Goal: Check status: Check status

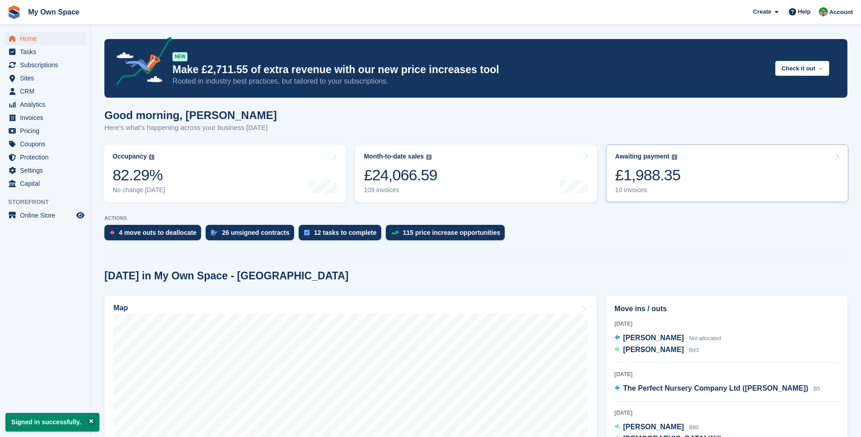
click at [627, 191] on div "10 invoices" at bounding box center [647, 190] width 65 height 8
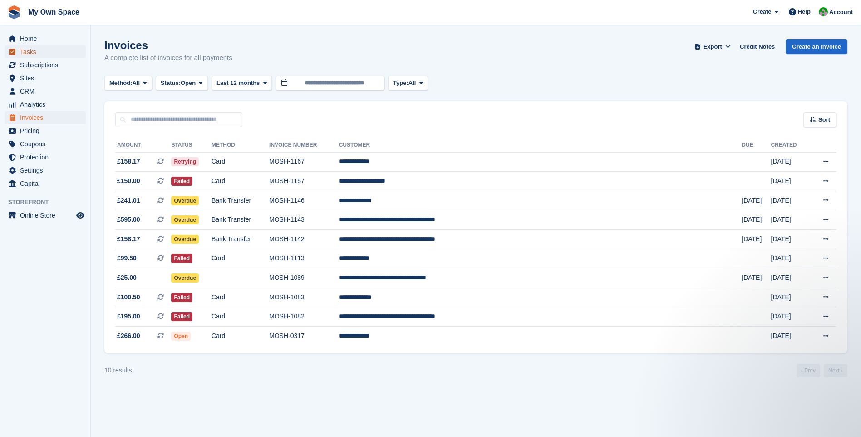
click at [29, 51] on span "Tasks" at bounding box center [47, 51] width 54 height 13
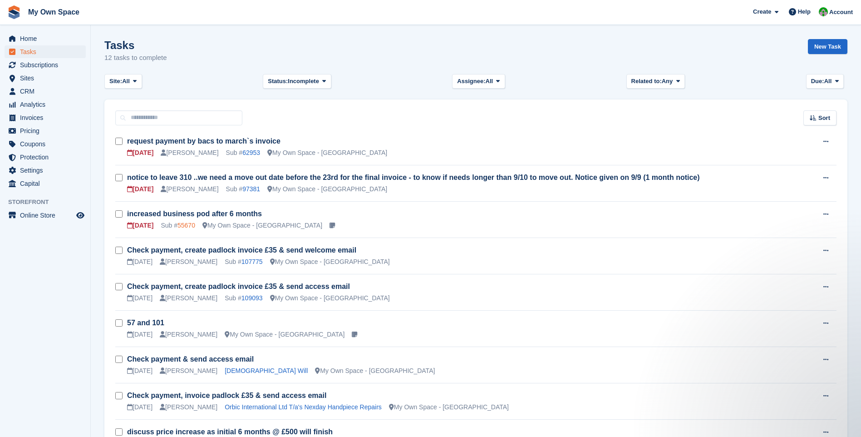
click at [189, 227] on link "55670" at bounding box center [187, 225] width 18 height 7
